Goal: Task Accomplishment & Management: Manage account settings

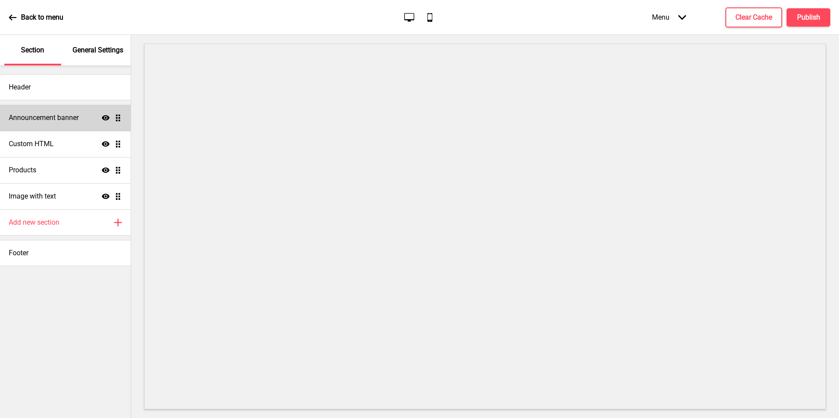
click at [79, 127] on div "Announcement banner Show Drag" at bounding box center [65, 118] width 131 height 26
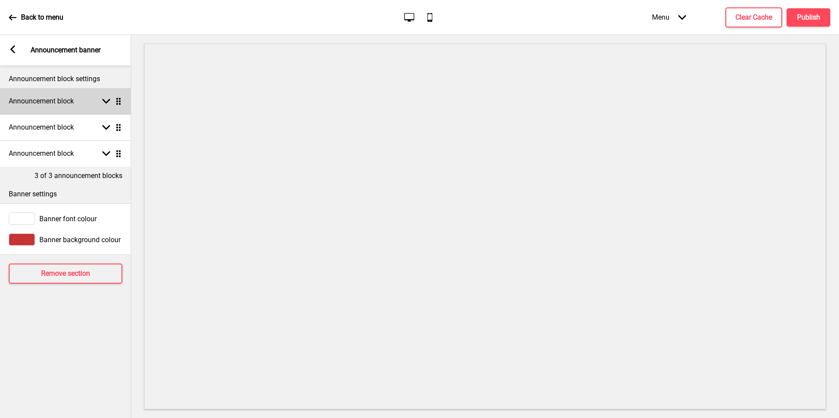
drag, startPoint x: 79, startPoint y: 127, endPoint x: 83, endPoint y: 104, distance: 22.6
click at [83, 104] on div "Announcement block Arrow down Drag" at bounding box center [65, 101] width 131 height 26
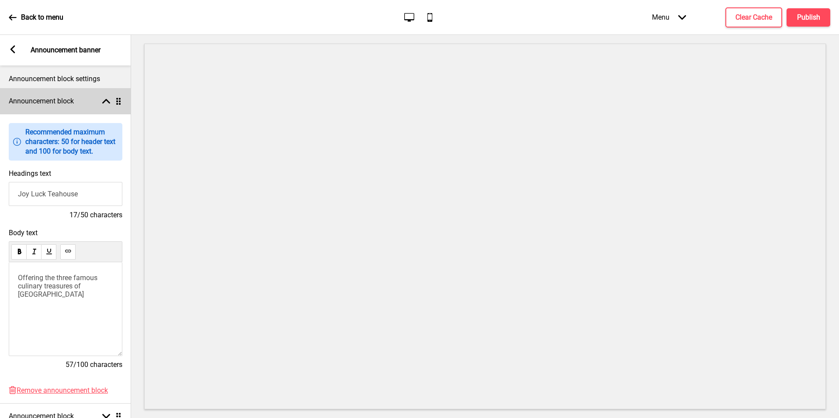
click at [83, 104] on div "Announcement block Arrow up Drag" at bounding box center [65, 101] width 131 height 26
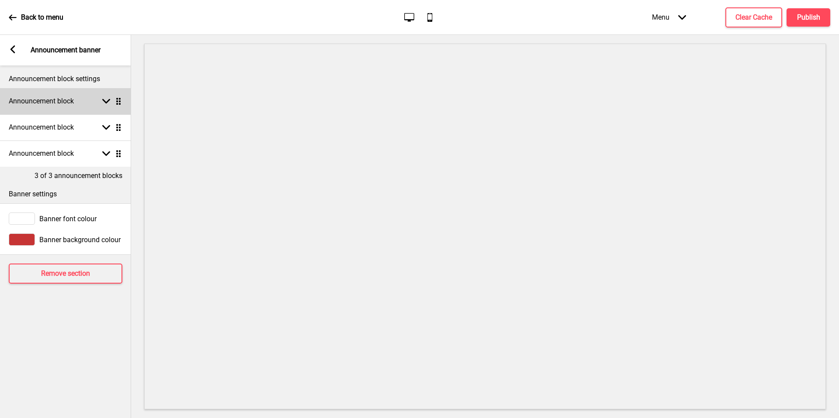
click at [9, 53] on div "Arrow left" at bounding box center [13, 50] width 8 height 10
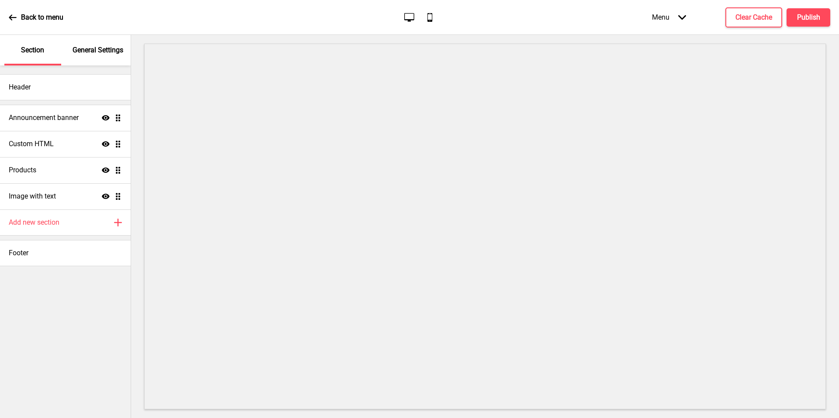
click at [49, 222] on h4 "Add new section" at bounding box center [34, 223] width 51 height 10
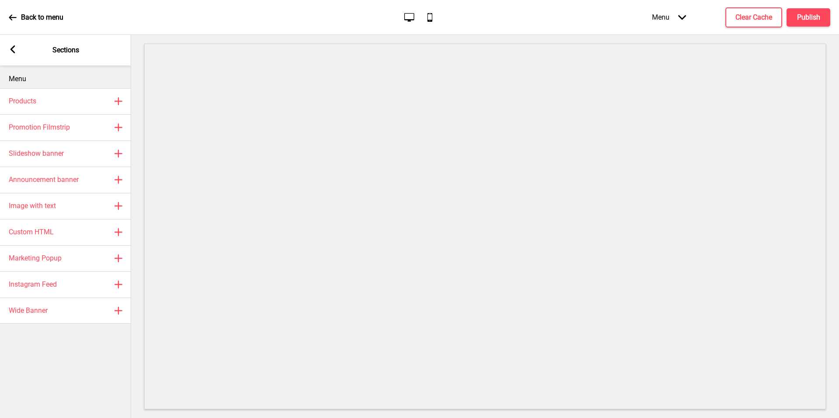
click at [61, 154] on h4 "Slideshow banner" at bounding box center [36, 154] width 55 height 10
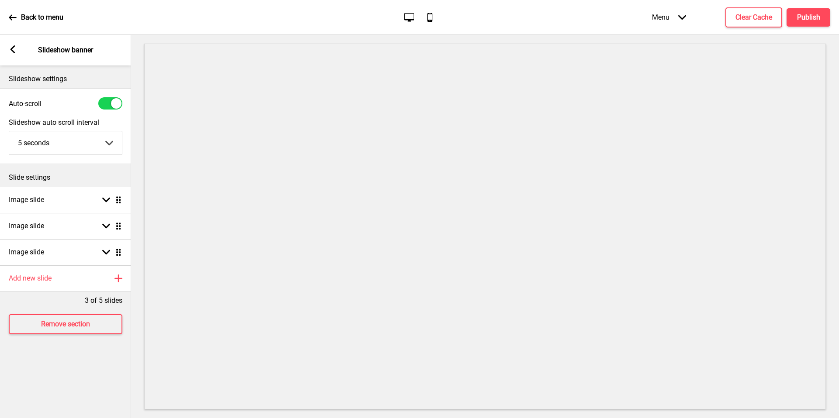
drag, startPoint x: 83, startPoint y: 104, endPoint x: 9, endPoint y: 43, distance: 95.9
click at [9, 43] on div "Arrow left Slideshow banner" at bounding box center [65, 50] width 131 height 31
drag, startPoint x: 9, startPoint y: 43, endPoint x: 14, endPoint y: 49, distance: 8.0
click at [14, 49] on rect at bounding box center [13, 49] width 8 height 8
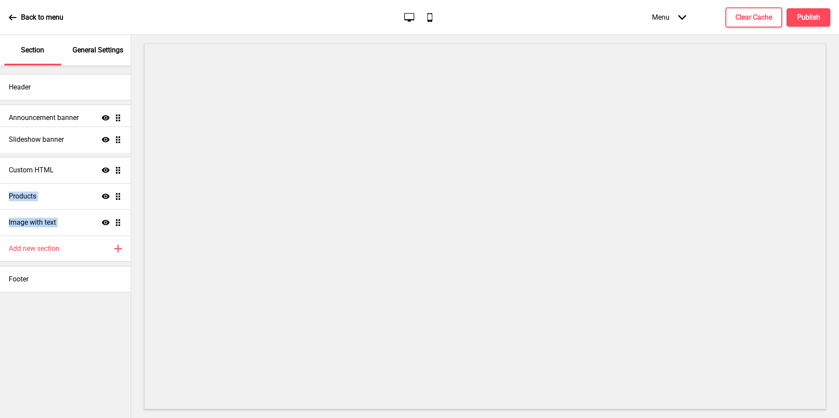
drag, startPoint x: 14, startPoint y: 49, endPoint x: 120, endPoint y: 142, distance: 140.2
click at [120, 142] on ul "Announcement banner Show Drag Custom HTML Show Drag Products Show Drag Image wi…" at bounding box center [65, 170] width 131 height 131
click at [103, 156] on ul "Announcement banner Show Drag Slideshow banner Show Drag Custom HTML Show Drag …" at bounding box center [65, 170] width 131 height 131
click at [90, 152] on div "Slideshow banner Show Drag" at bounding box center [65, 144] width 131 height 26
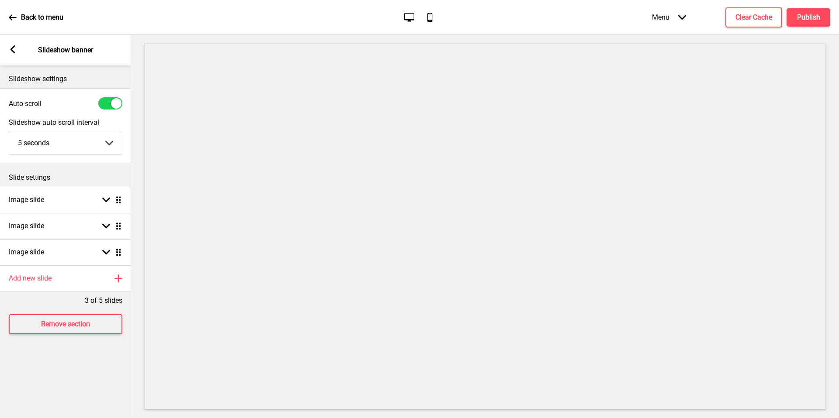
click at [69, 236] on div "Image slide Arrow down Drag" at bounding box center [65, 226] width 131 height 26
select select "right"
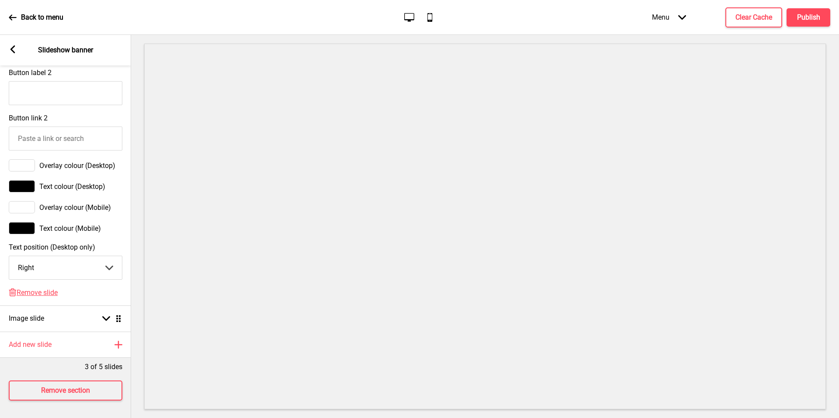
scroll to position [508, 0]
click at [38, 290] on span "Remove slide" at bounding box center [37, 293] width 41 height 8
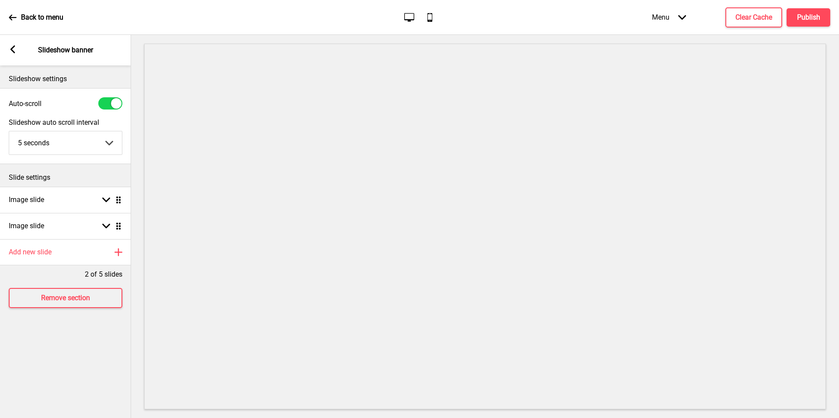
scroll to position [0, 0]
drag, startPoint x: 103, startPoint y: 156, endPoint x: 54, endPoint y: 221, distance: 81.4
click at [54, 221] on div "Image slide Arrow down Drag" at bounding box center [65, 226] width 131 height 26
select select "right"
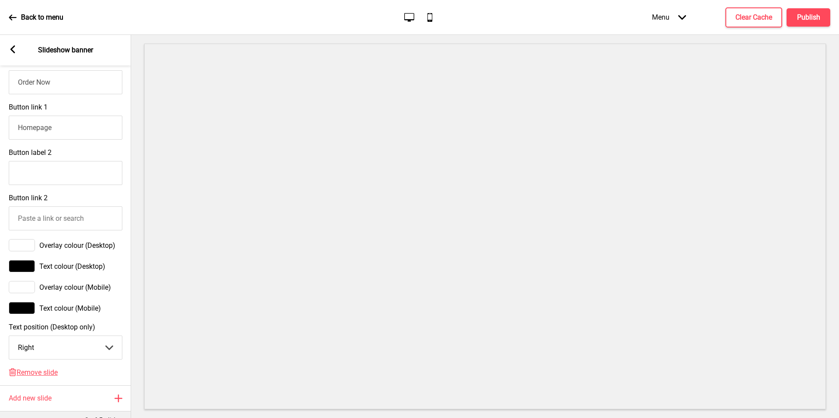
scroll to position [481, 0]
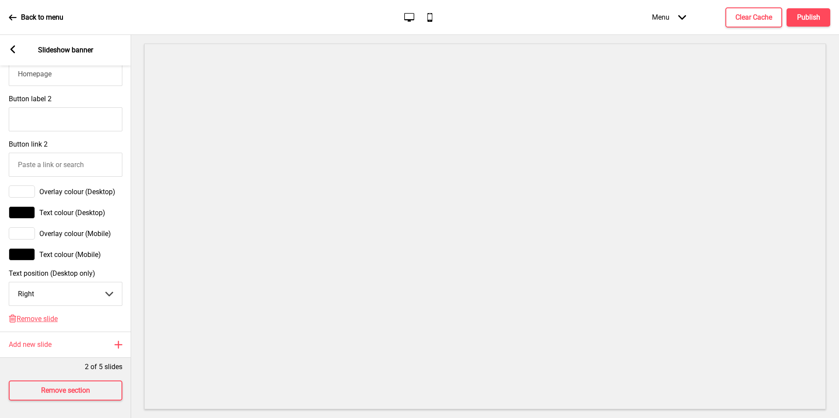
click at [41, 315] on span "Remove slide" at bounding box center [37, 319] width 41 height 8
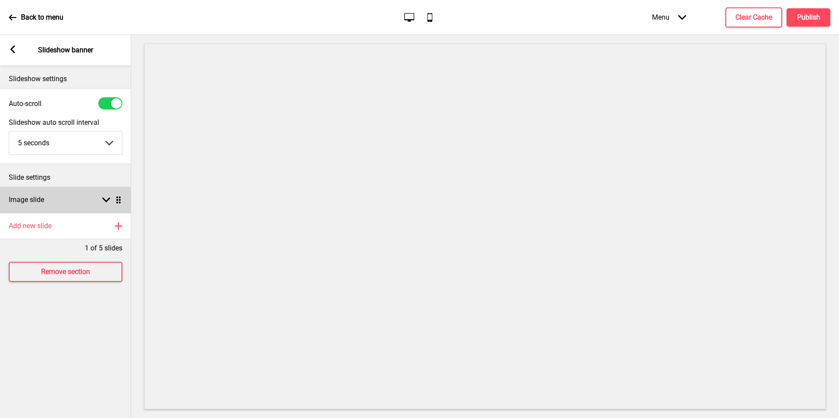
drag, startPoint x: 54, startPoint y: 221, endPoint x: 46, endPoint y: 193, distance: 29.9
click at [46, 193] on div "Image slide Arrow down Drag" at bounding box center [65, 200] width 131 height 26
select select "right"
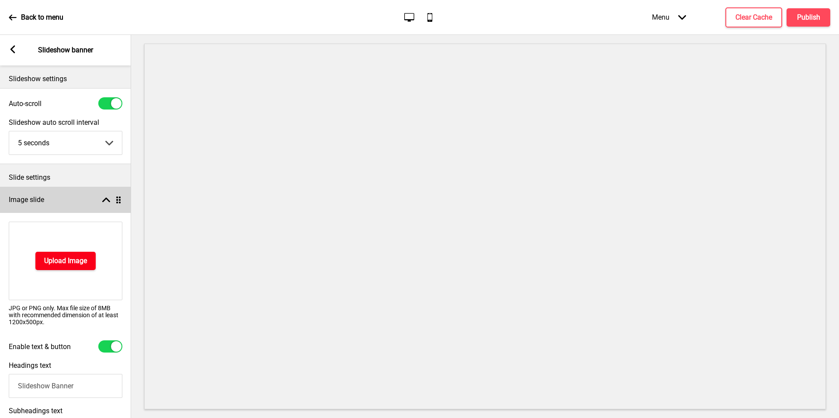
click at [74, 256] on h4 "Upload Image" at bounding box center [65, 261] width 43 height 10
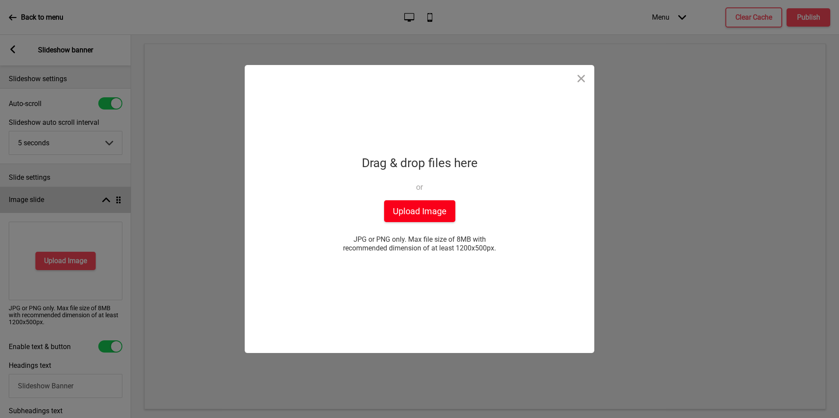
click at [436, 203] on button "Upload Image" at bounding box center [419, 211] width 71 height 22
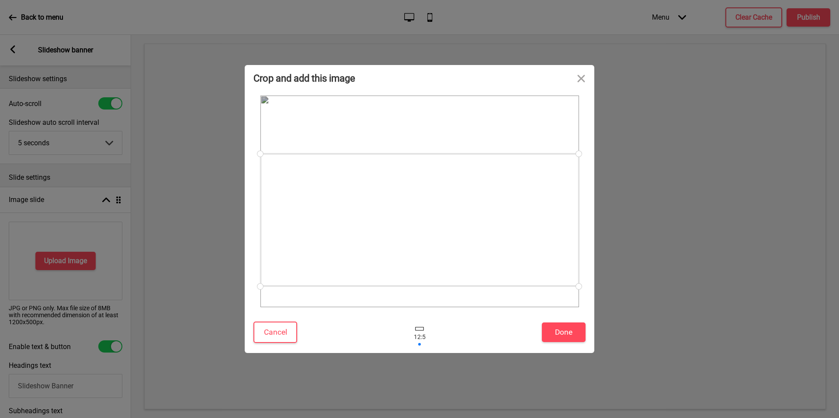
drag, startPoint x: 509, startPoint y: 202, endPoint x: 504, endPoint y: 234, distance: 32.4
click at [504, 234] on div at bounding box center [419, 220] width 318 height 133
click at [570, 333] on button "Done" at bounding box center [564, 333] width 44 height 20
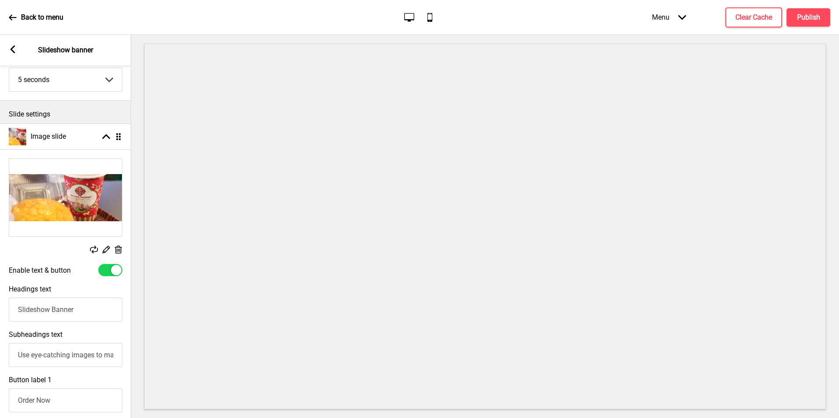
drag, startPoint x: 504, startPoint y: 234, endPoint x: 105, endPoint y: 273, distance: 400.8
click at [105, 273] on div at bounding box center [110, 270] width 24 height 12
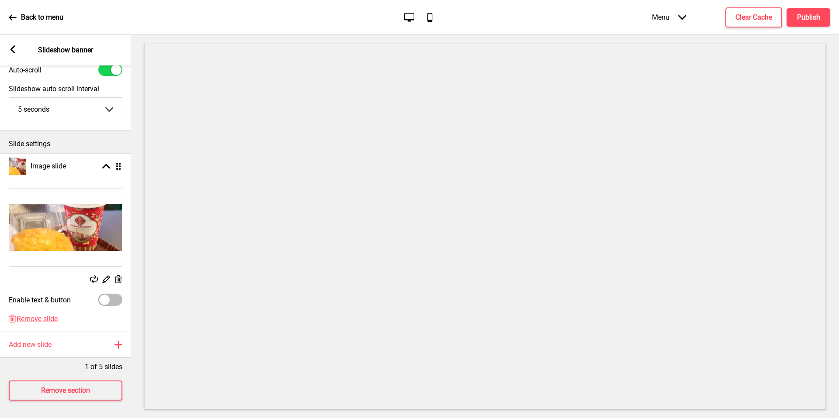
click at [107, 295] on div at bounding box center [104, 300] width 10 height 10
checkbox input "true"
select select "right"
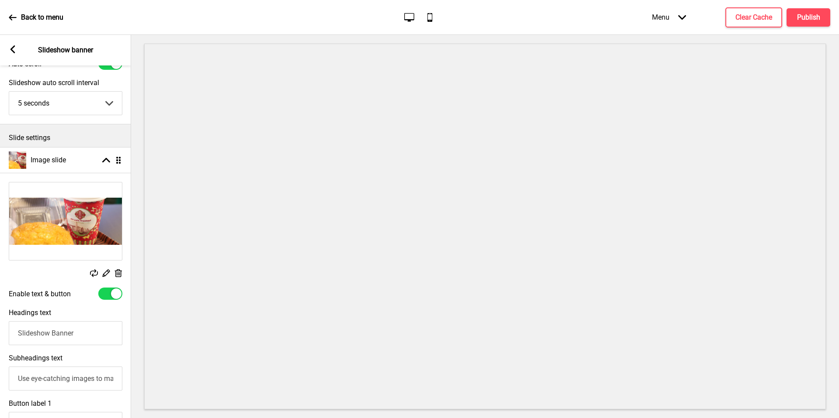
scroll to position [63, 0]
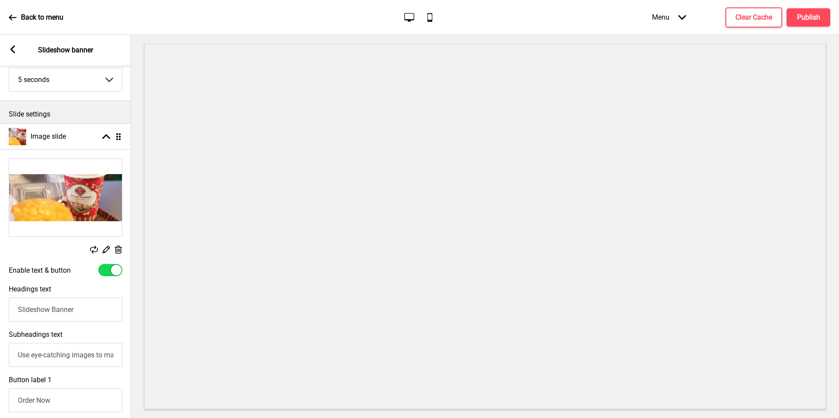
click at [110, 267] on div at bounding box center [110, 270] width 24 height 12
checkbox input "false"
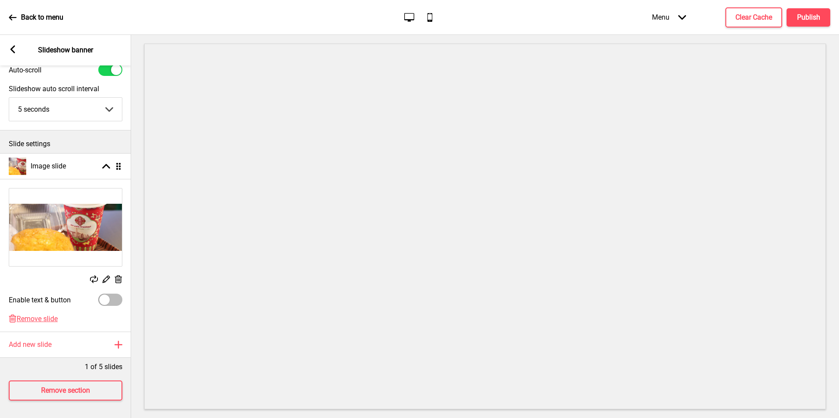
scroll to position [40, 0]
click at [18, 47] on div "Arrow left Slideshow banner" at bounding box center [65, 50] width 131 height 31
click at [16, 48] on rect at bounding box center [13, 49] width 8 height 8
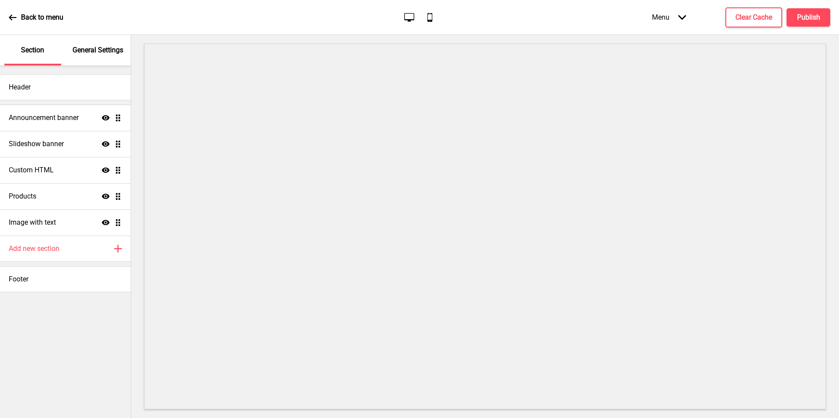
scroll to position [46, 0]
click at [68, 218] on div "Image with text Show Drag" at bounding box center [65, 223] width 131 height 26
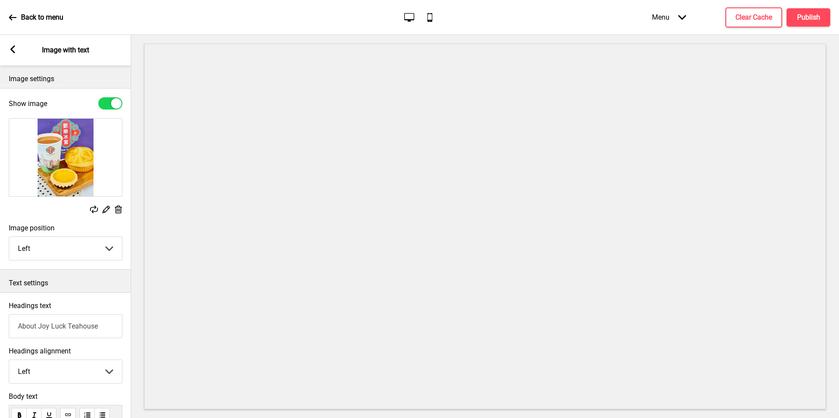
drag, startPoint x: 18, startPoint y: 47, endPoint x: 9, endPoint y: 51, distance: 9.8
click at [9, 51] on rect at bounding box center [13, 49] width 8 height 8
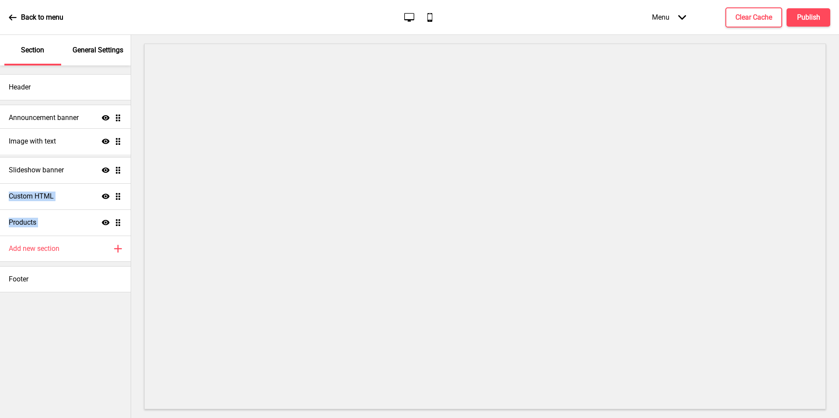
drag, startPoint x: 9, startPoint y: 51, endPoint x: 108, endPoint y: 141, distance: 133.9
click at [108, 141] on ul "Announcement banner Show Drag Slideshow banner Show Drag Custom HTML Show Drag …" at bounding box center [65, 170] width 131 height 131
click at [64, 146] on div "Image with text Show Drag" at bounding box center [65, 144] width 131 height 26
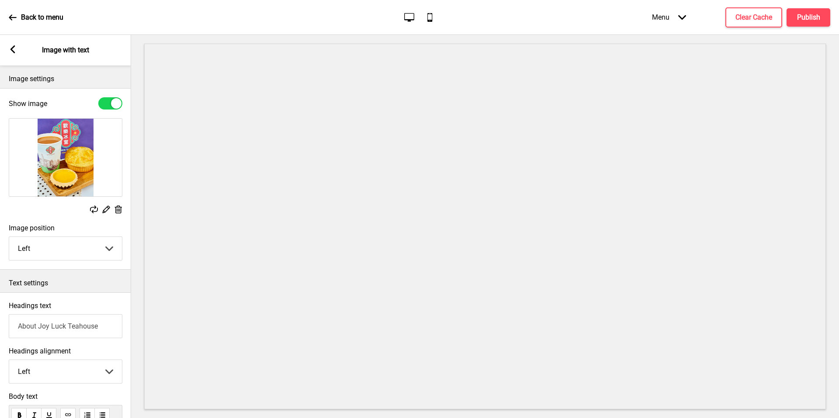
drag, startPoint x: 108, startPoint y: 141, endPoint x: 17, endPoint y: 49, distance: 129.1
click at [17, 49] on div "Arrow left Image with text" at bounding box center [65, 50] width 131 height 31
click at [14, 49] on rect at bounding box center [13, 49] width 8 height 8
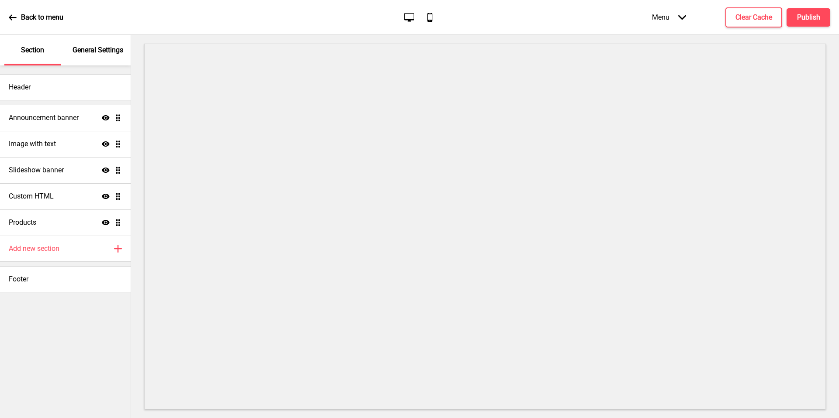
click at [106, 170] on icon at bounding box center [106, 170] width 8 height 5
click at [799, 21] on h4 "Publish" at bounding box center [808, 18] width 23 height 10
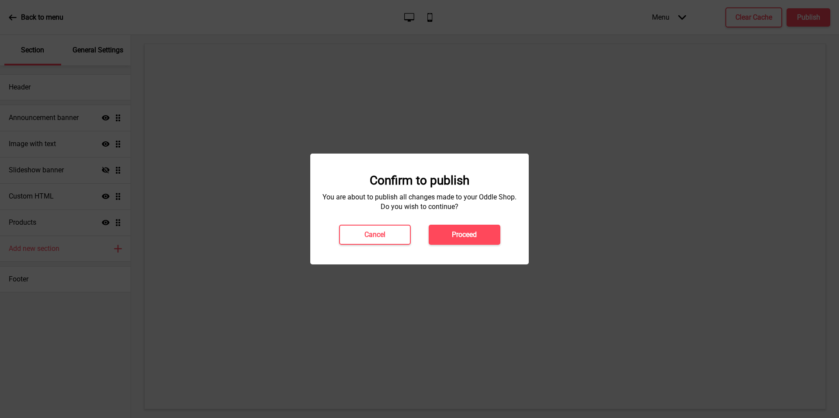
click at [484, 234] on button "Proceed" at bounding box center [465, 235] width 72 height 20
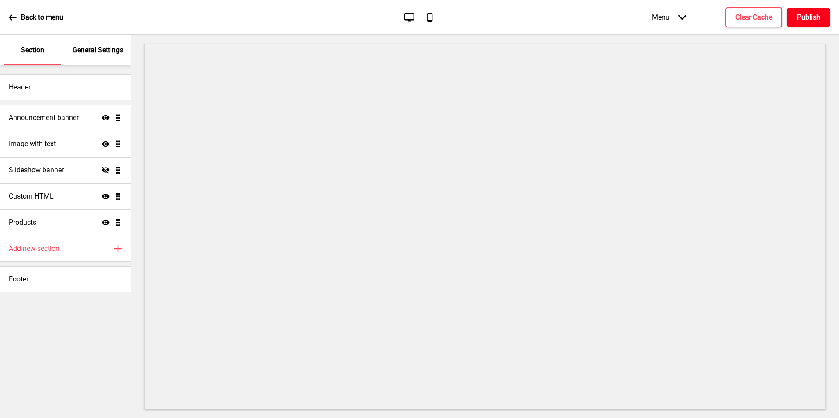
click at [809, 18] on h4 "Publish" at bounding box center [808, 18] width 23 height 10
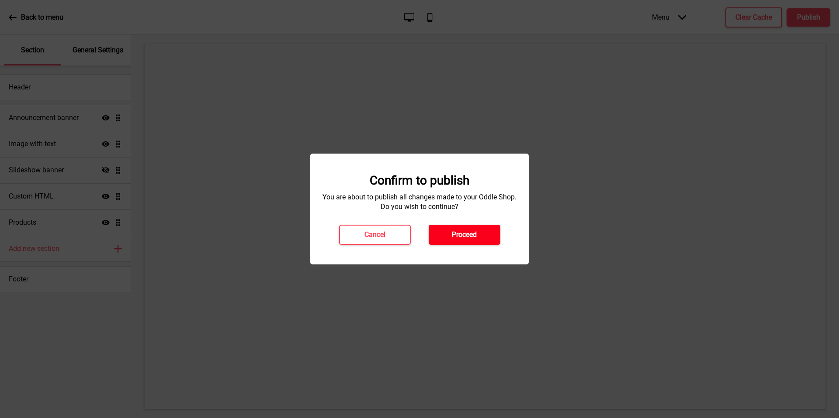
drag, startPoint x: 14, startPoint y: 49, endPoint x: 469, endPoint y: 235, distance: 491.0
click at [469, 235] on h4 "Proceed" at bounding box center [464, 235] width 25 height 10
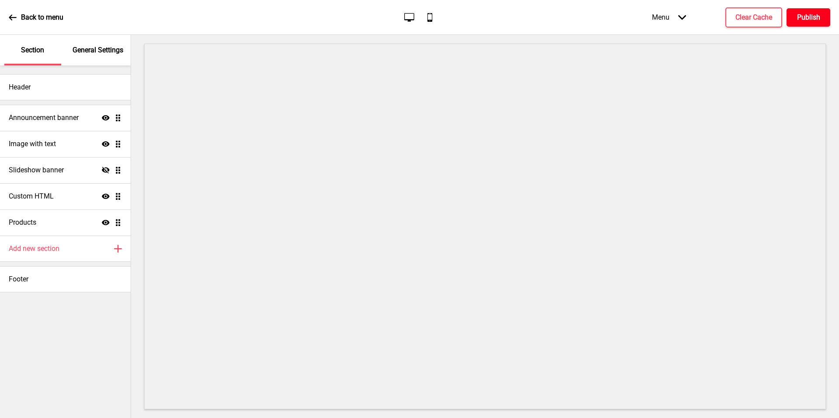
click at [805, 15] on h4 "Publish" at bounding box center [808, 18] width 23 height 10
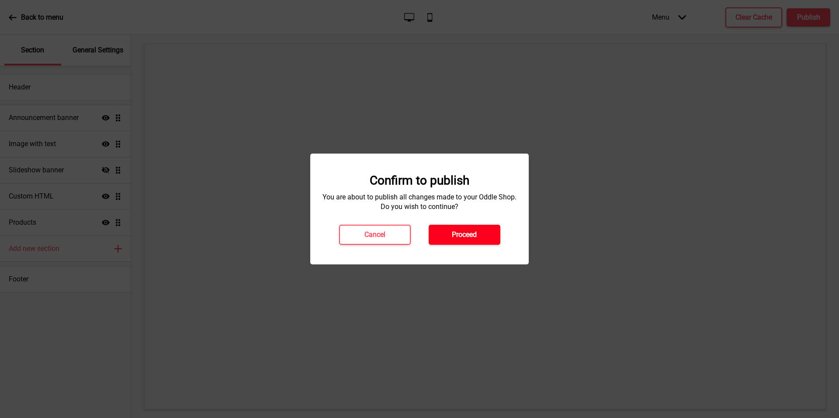
click at [480, 239] on button "Proceed" at bounding box center [465, 235] width 72 height 20
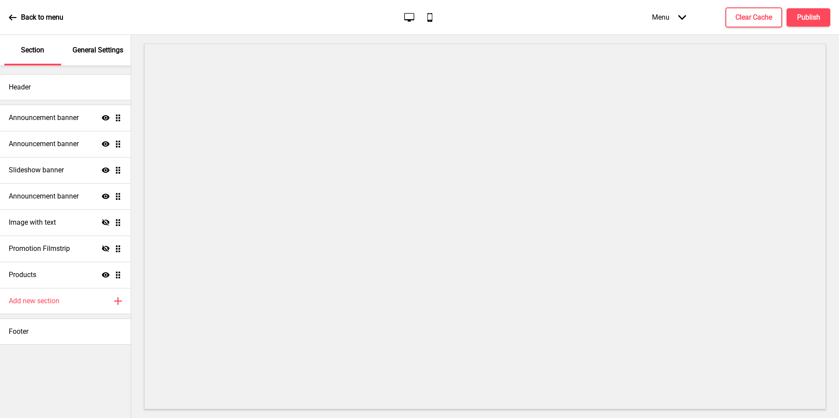
click at [66, 152] on div "Announcement banner Show Drag" at bounding box center [65, 144] width 131 height 26
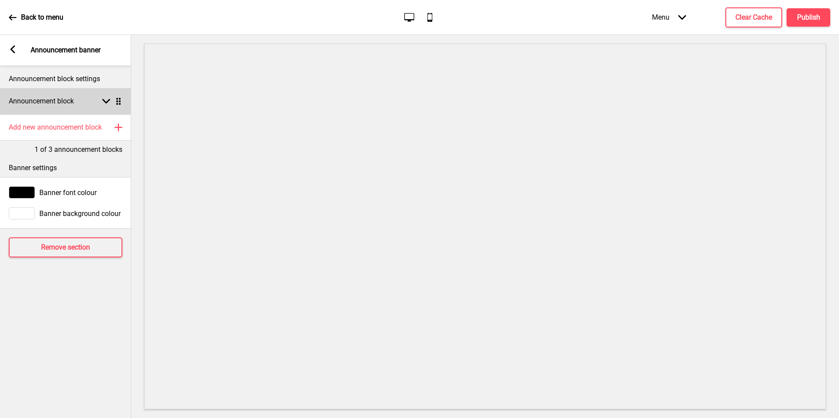
drag, startPoint x: 0, startPoint y: 0, endPoint x: 75, endPoint y: 104, distance: 127.9
click at [75, 104] on div "Announcement block Arrow down Drag" at bounding box center [65, 101] width 131 height 26
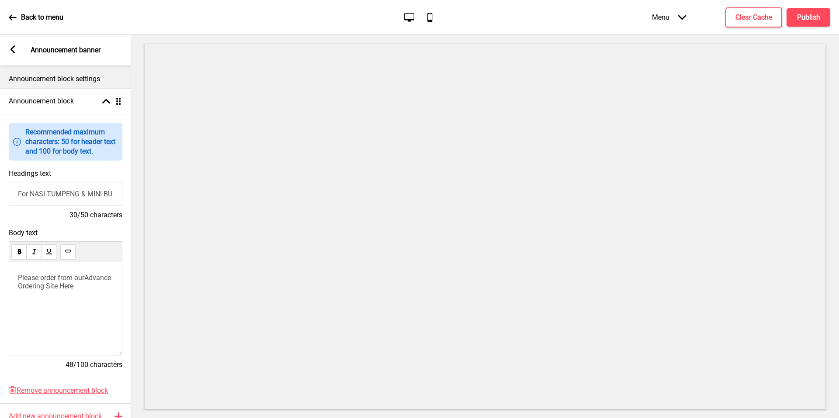
drag, startPoint x: 75, startPoint y: 104, endPoint x: 78, endPoint y: 290, distance: 187.0
click at [78, 290] on div "Please order from our Advance Ordering Site Here ﻿" at bounding box center [66, 310] width 114 height 94
click at [83, 281] on span "Advance Ordering Site Here" at bounding box center [65, 282] width 95 height 17
click at [92, 288] on span "Advance Ordering Site Here" at bounding box center [65, 282] width 95 height 17
drag, startPoint x: 78, startPoint y: 290, endPoint x: 19, endPoint y: 285, distance: 59.7
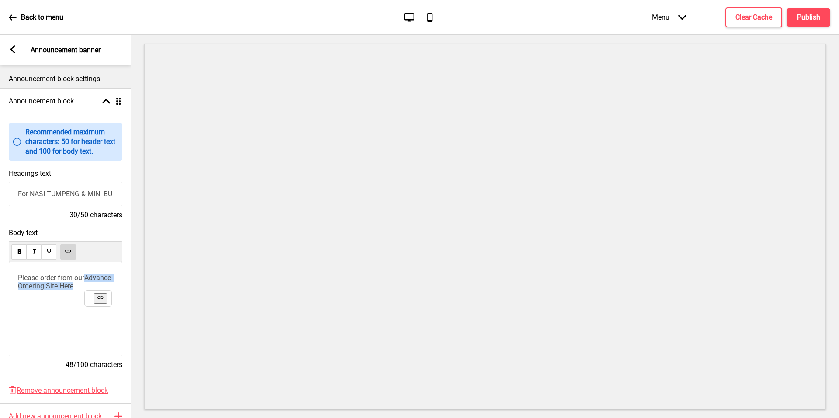
click at [19, 285] on p "Please order from our Advance Ordering Site Here ﻿" at bounding box center [65, 282] width 95 height 17
click at [65, 253] on use at bounding box center [68, 251] width 7 height 7
click at [66, 250] on icon at bounding box center [68, 251] width 6 height 3
click at [812, 15] on h4 "Publish" at bounding box center [808, 18] width 23 height 10
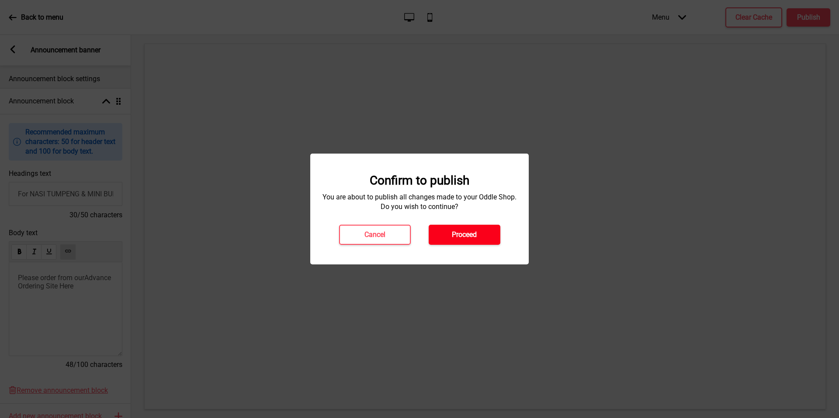
drag, startPoint x: 812, startPoint y: 15, endPoint x: 495, endPoint y: 234, distance: 385.0
click at [495, 234] on button "Proceed" at bounding box center [465, 235] width 72 height 20
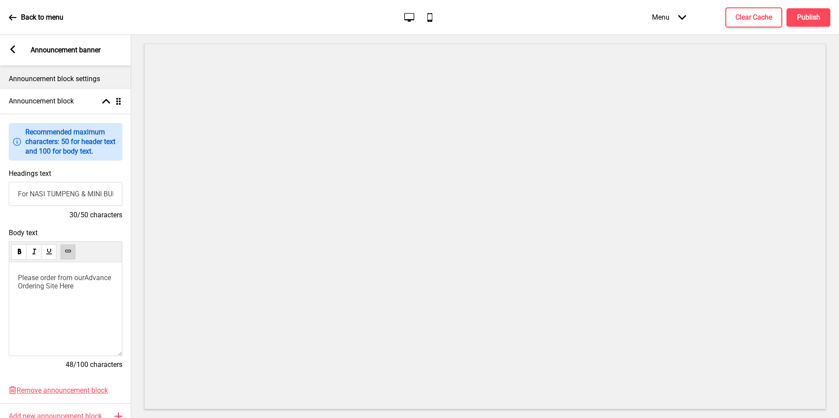
click at [81, 292] on div "Please order from our Advance Ordering Site Here ﻿ ﻿ ﻿" at bounding box center [66, 310] width 114 height 94
drag, startPoint x: 81, startPoint y: 292, endPoint x: 59, endPoint y: 289, distance: 21.6
click at [59, 289] on span "Advance Ordering Site Here" at bounding box center [65, 282] width 95 height 17
click at [76, 253] on div at bounding box center [66, 252] width 114 height 21
click at [96, 297] on div "Please order from our Advance Ordering Site Here ﻿ ﻿ ﻿" at bounding box center [66, 310] width 114 height 94
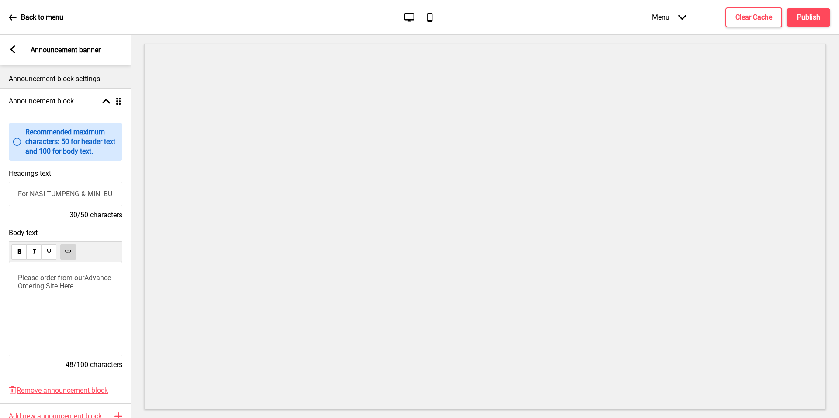
click at [93, 278] on p "Please order from our Advance Ordering Site Here ﻿ ﻿ ﻿" at bounding box center [65, 282] width 95 height 17
click at [47, 290] on span "Advance Ordering Site Here" at bounding box center [60, 290] width 84 height 17
drag, startPoint x: 59, startPoint y: 289, endPoint x: 46, endPoint y: 290, distance: 13.2
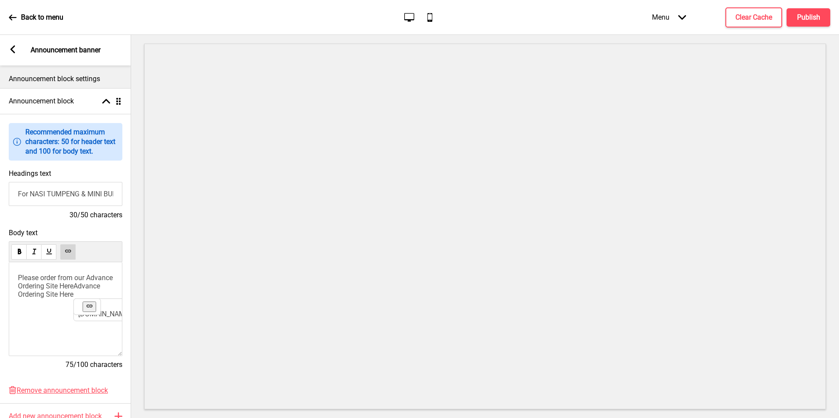
click at [46, 290] on span "Advance Ordering Site Here" at bounding box center [60, 290] width 84 height 17
click at [116, 272] on div "Please order from our Advance Ordering Site Here Advance Ordering Site Here htt…" at bounding box center [66, 310] width 114 height 94
drag, startPoint x: 46, startPoint y: 290, endPoint x: 0, endPoint y: 296, distance: 46.7
click at [0, 296] on div "Body text Please order from our Advance Ordering Site Here Advance Ordering Sit…" at bounding box center [65, 304] width 131 height 158
click at [72, 288] on span "Please order from our Advance Ordering Site Here" at bounding box center [66, 282] width 97 height 17
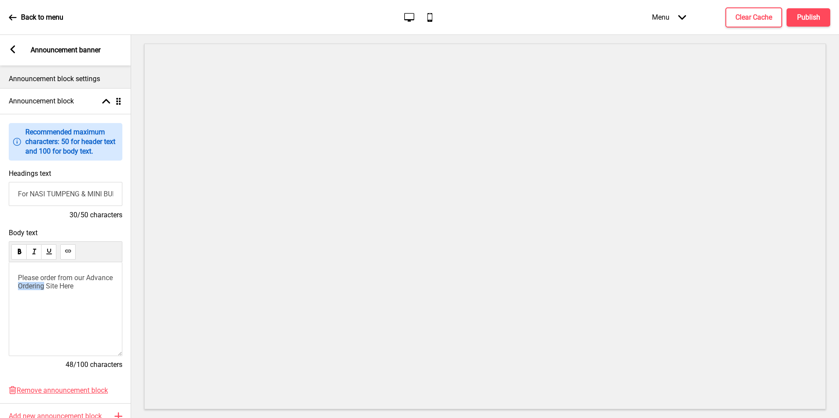
click at [72, 288] on span "Please order from our Advance Ordering Site Here" at bounding box center [66, 282] width 97 height 17
drag, startPoint x: 0, startPoint y: 296, endPoint x: 101, endPoint y: 284, distance: 102.1
click at [101, 284] on span "Please order from our Advance Ordering Site Here" at bounding box center [66, 282] width 97 height 17
drag, startPoint x: 101, startPoint y: 284, endPoint x: 19, endPoint y: 287, distance: 82.2
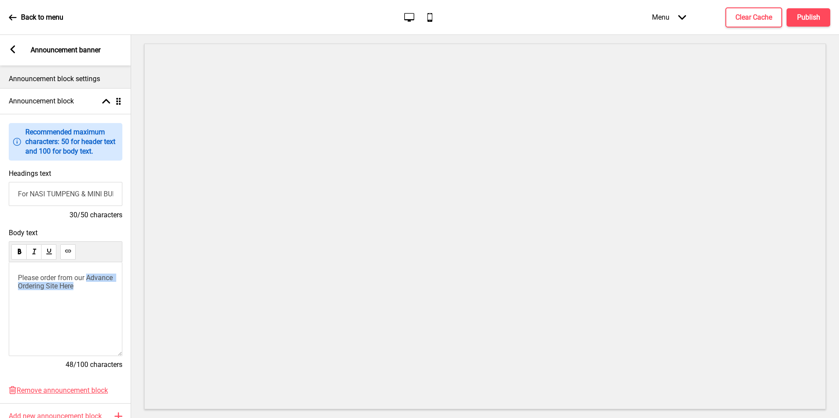
click at [19, 287] on p "Please order from our Advance Ordering Site Here ﻿ ﻿ ﻿ ﻿" at bounding box center [65, 282] width 95 height 17
click at [71, 252] on use at bounding box center [68, 251] width 7 height 7
click at [810, 22] on button "Publish" at bounding box center [808, 17] width 44 height 18
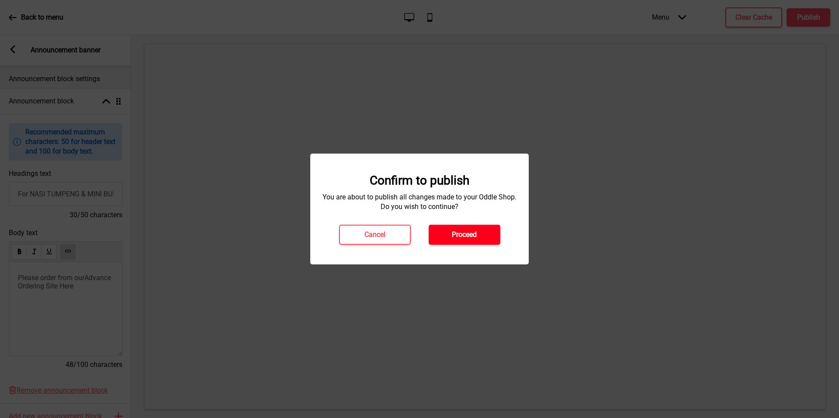
drag, startPoint x: 810, startPoint y: 22, endPoint x: 485, endPoint y: 234, distance: 387.3
click at [485, 234] on button "Proceed" at bounding box center [465, 235] width 72 height 20
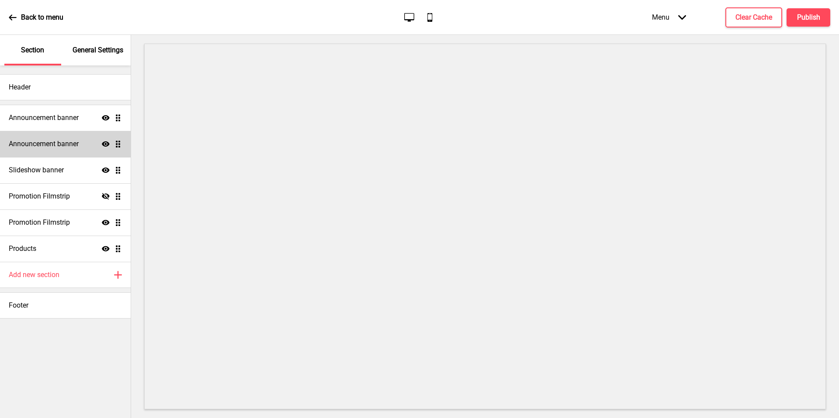
drag, startPoint x: 0, startPoint y: 0, endPoint x: 31, endPoint y: 149, distance: 151.8
click at [31, 149] on h4 "Announcement banner" at bounding box center [44, 144] width 70 height 10
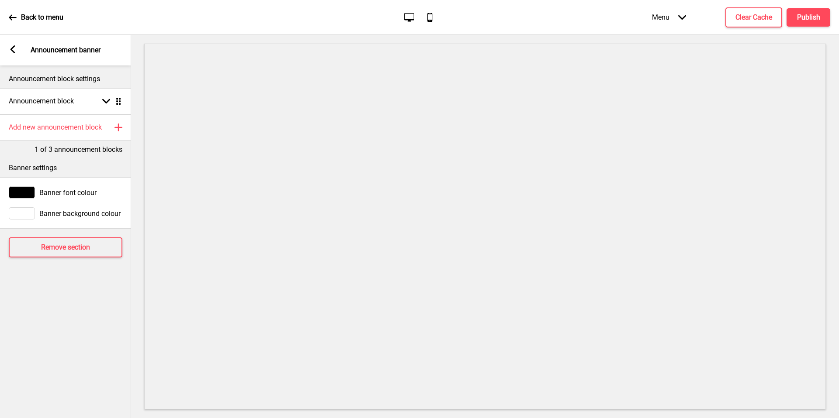
click at [75, 107] on div "Announcement block Arrow down Drag" at bounding box center [65, 101] width 131 height 26
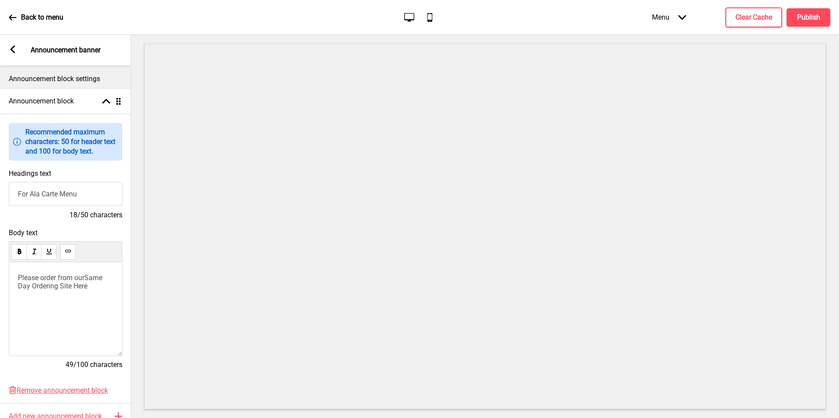
drag, startPoint x: 31, startPoint y: 149, endPoint x: 69, endPoint y: 290, distance: 146.5
click at [69, 290] on div "Please order from our Same Day Ordering Site Here" at bounding box center [66, 310] width 114 height 94
click at [89, 286] on span "Same Day Ordering Site Here" at bounding box center [61, 282] width 86 height 17
drag, startPoint x: 69, startPoint y: 290, endPoint x: 99, endPoint y: 287, distance: 29.9
click at [99, 287] on p "Please order from our Same Day Ordering Site Here" at bounding box center [65, 282] width 95 height 17
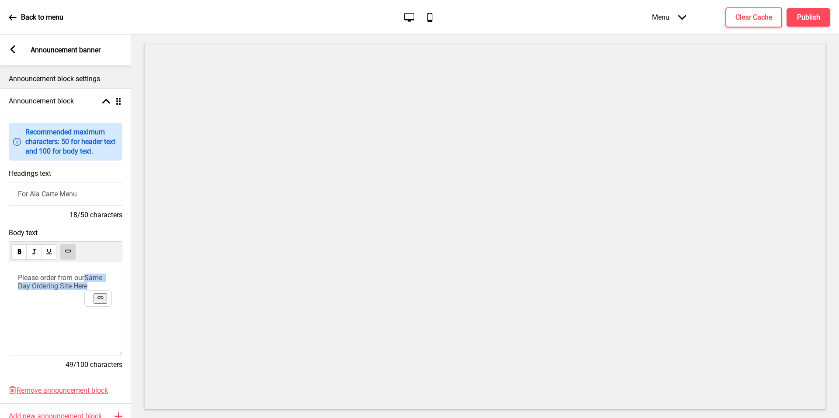
click at [63, 253] on button at bounding box center [67, 252] width 15 height 15
click at [818, 17] on h4 "Publish" at bounding box center [808, 18] width 23 height 10
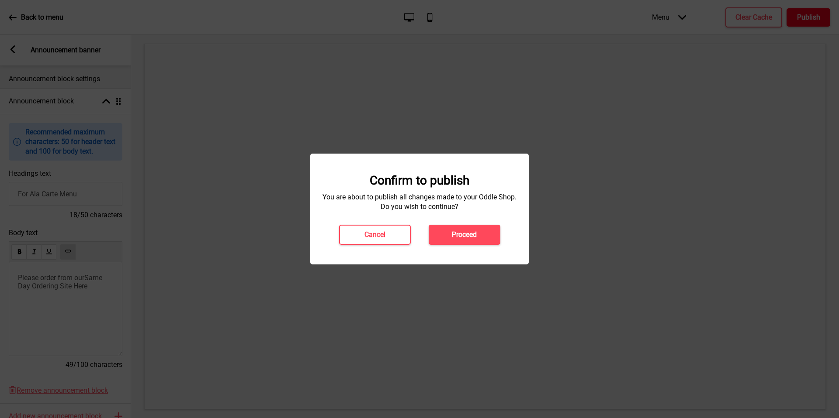
click at [474, 242] on button "Proceed" at bounding box center [465, 235] width 72 height 20
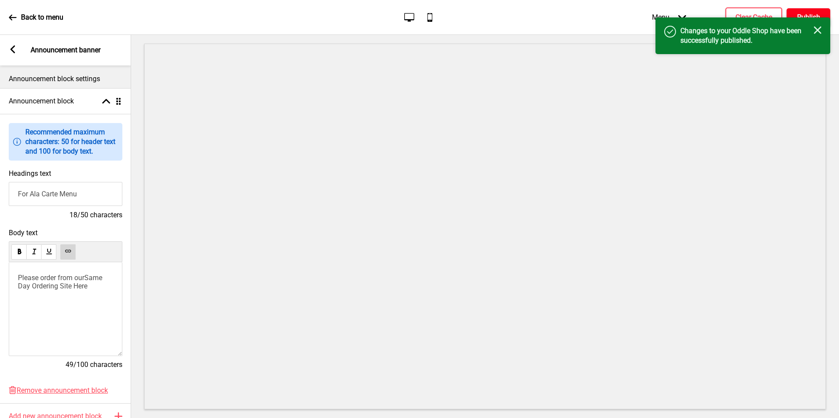
click at [819, 31] on icon "Close" at bounding box center [817, 30] width 8 height 8
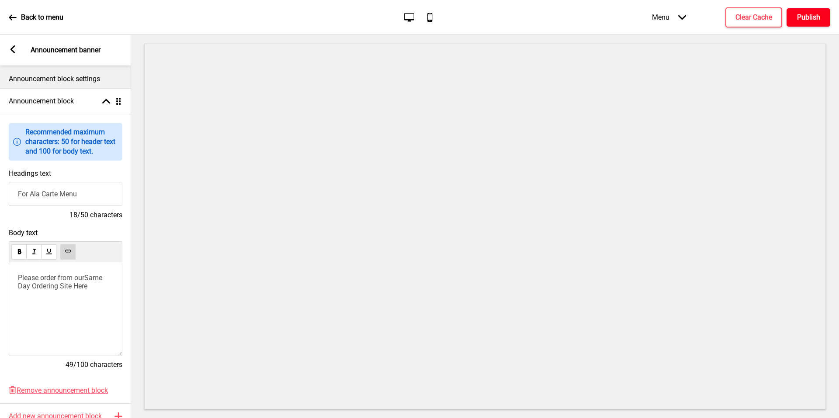
click at [813, 17] on h4 "Publish" at bounding box center [808, 18] width 23 height 10
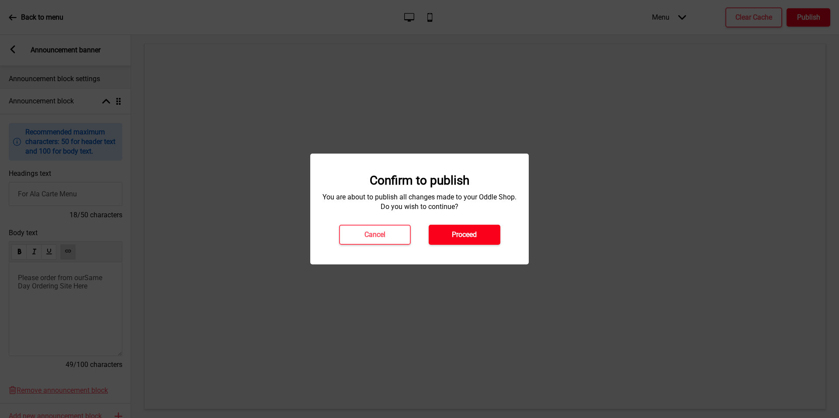
drag, startPoint x: 818, startPoint y: 17, endPoint x: 462, endPoint y: 239, distance: 419.3
click at [462, 239] on h4 "Proceed" at bounding box center [464, 235] width 25 height 10
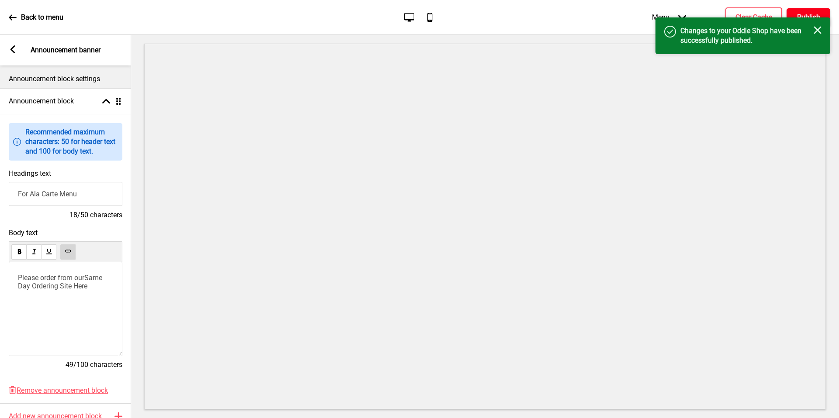
click at [819, 30] on icon "Close" at bounding box center [817, 30] width 8 height 8
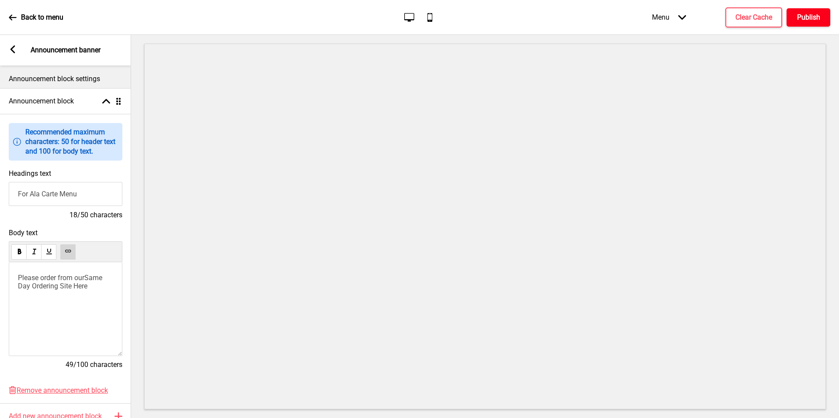
click at [30, 17] on p "Back to menu" at bounding box center [42, 18] width 42 height 10
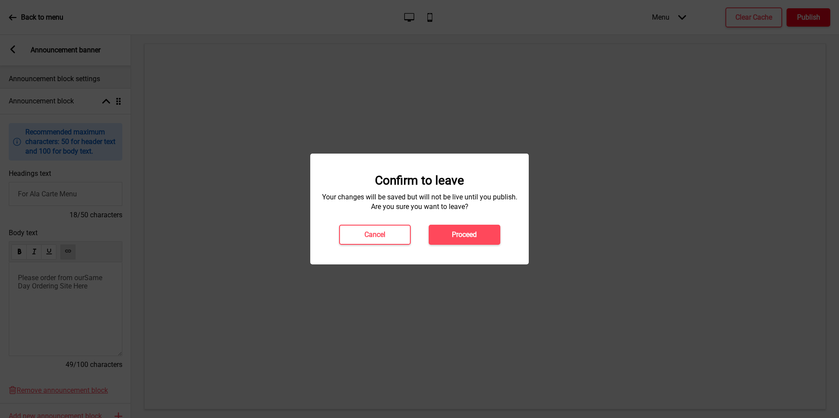
click at [456, 235] on h4 "Proceed" at bounding box center [464, 235] width 25 height 10
